Goal: Information Seeking & Learning: Compare options

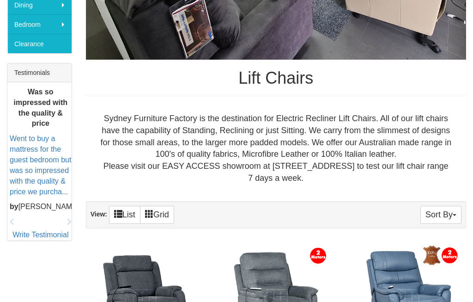
scroll to position [336, 0]
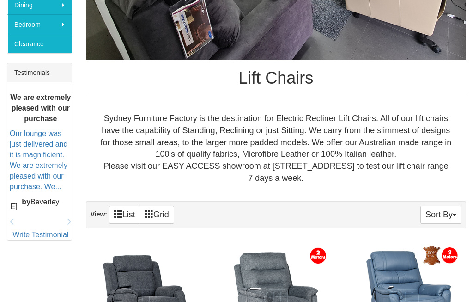
click at [403, 301] on img at bounding box center [407, 296] width 107 height 107
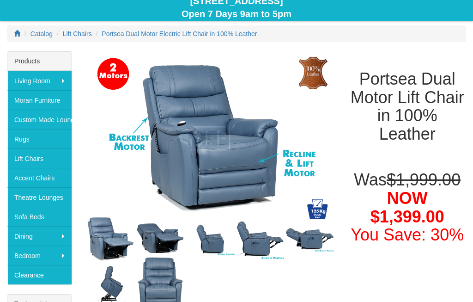
scroll to position [105, 0]
click at [21, 161] on link "Lift Chairs" at bounding box center [39, 157] width 64 height 19
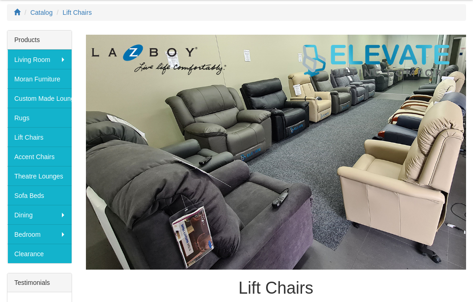
scroll to position [127, 0]
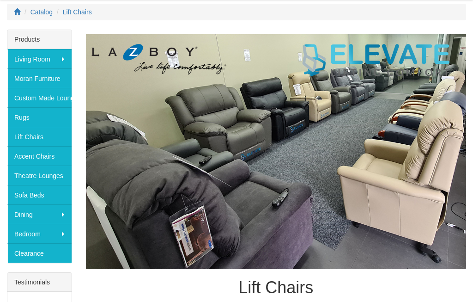
click at [237, 128] on img at bounding box center [276, 151] width 380 height 235
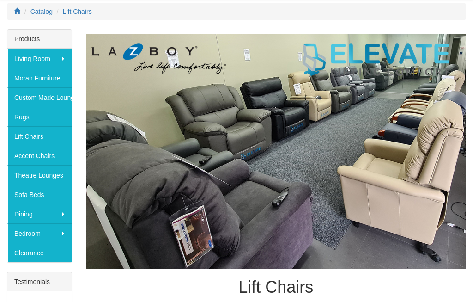
click at [243, 116] on img at bounding box center [276, 151] width 380 height 235
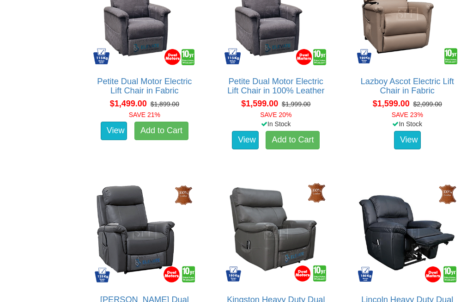
scroll to position [842, 0]
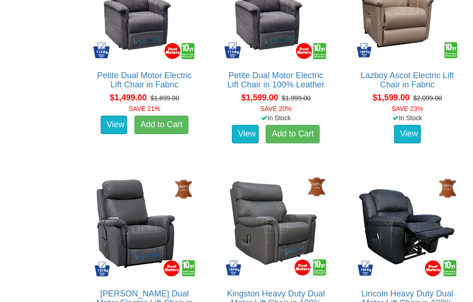
click at [449, 237] on img at bounding box center [407, 226] width 107 height 107
click at [447, 209] on img at bounding box center [407, 226] width 107 height 107
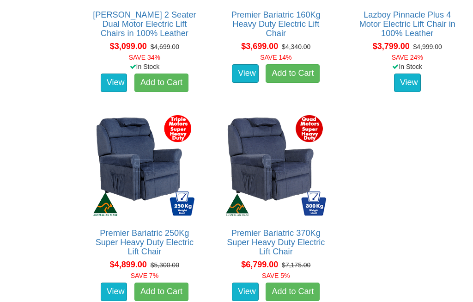
scroll to position [1993, 0]
